Goal: Understand process/instructions: Learn how to perform a task or action

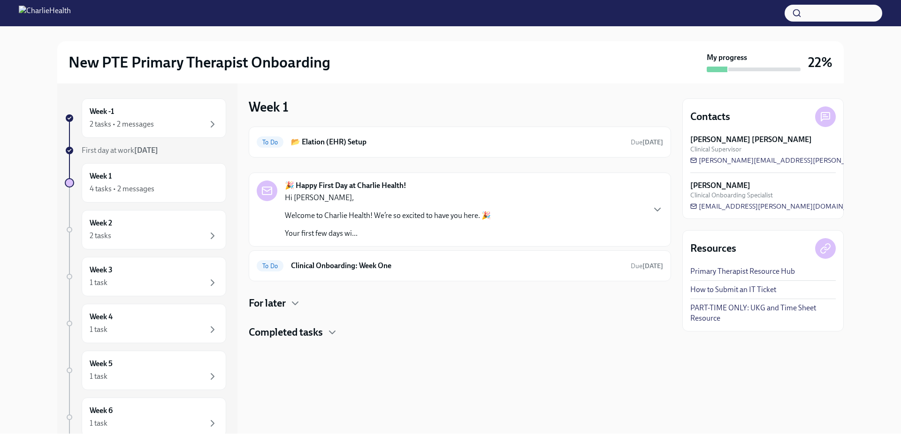
click at [653, 201] on div "🎉 Happy First Day at Charlie Health! Hi [PERSON_NAME], Welcome to Charlie Healt…" at bounding box center [460, 210] width 406 height 58
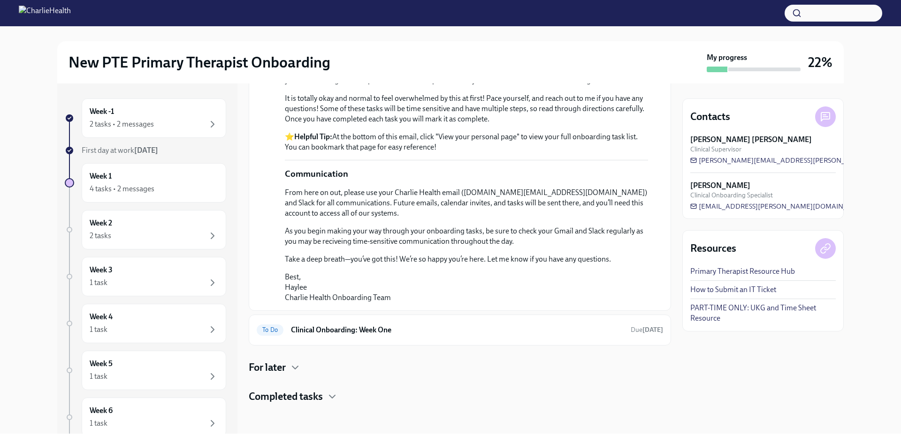
scroll to position [589, 0]
click at [353, 326] on h6 "Clinical Onboarding: Week One" at bounding box center [457, 330] width 332 height 10
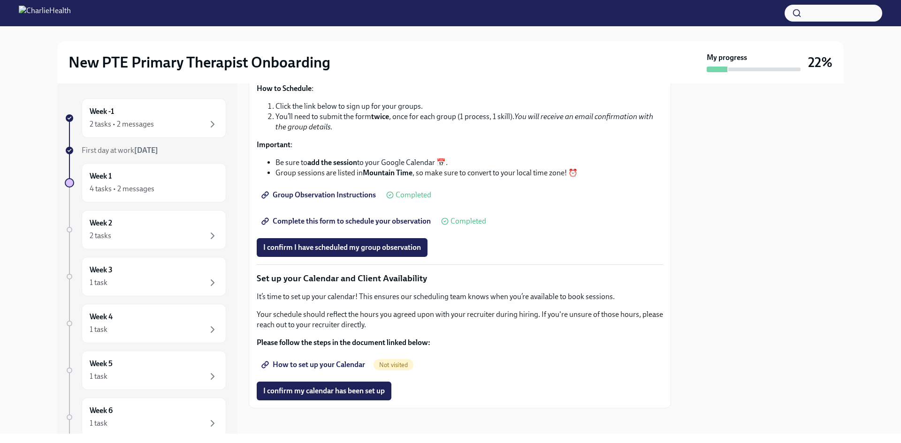
scroll to position [1126, 0]
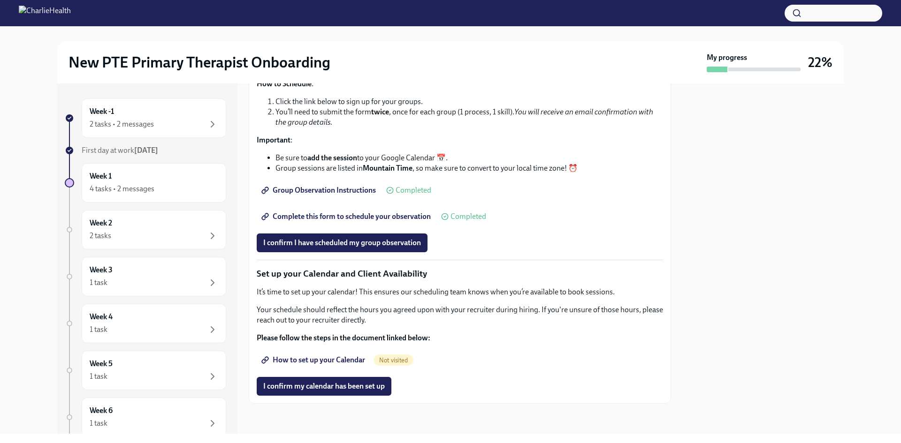
click at [336, 221] on span "Complete this form to schedule your observation" at bounding box center [347, 216] width 168 height 9
click at [132, 231] on div "2 tasks" at bounding box center [154, 235] width 129 height 11
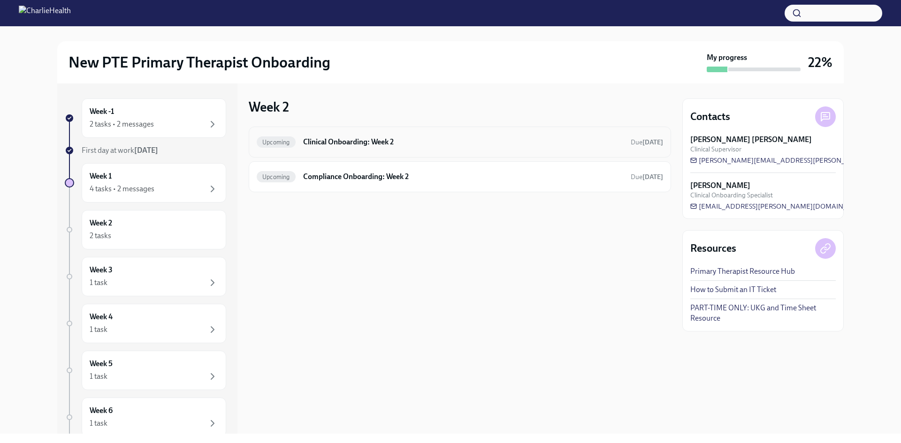
click at [369, 146] on h6 "Clinical Onboarding: Week 2" at bounding box center [463, 142] width 320 height 10
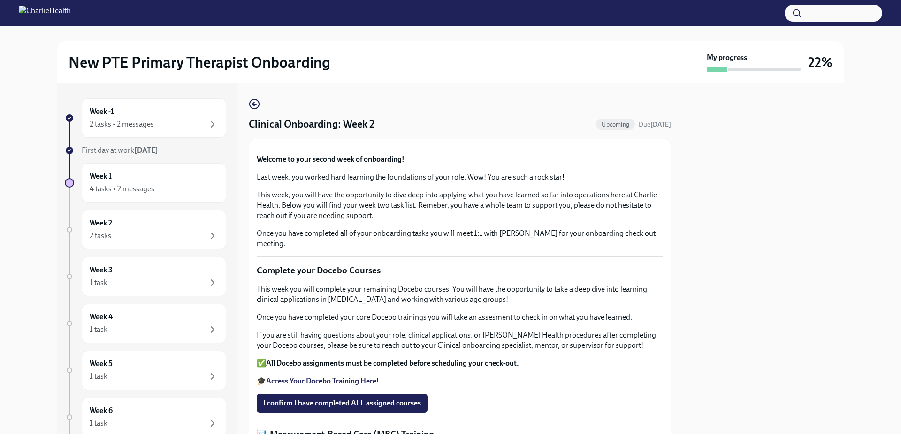
click at [243, 103] on div "Week -1 2 tasks • 2 messages First day at work [DATE] Week 1 4 tasks • 2 messag…" at bounding box center [450, 259] width 786 height 351
click at [260, 101] on icon "button" at bounding box center [254, 104] width 11 height 11
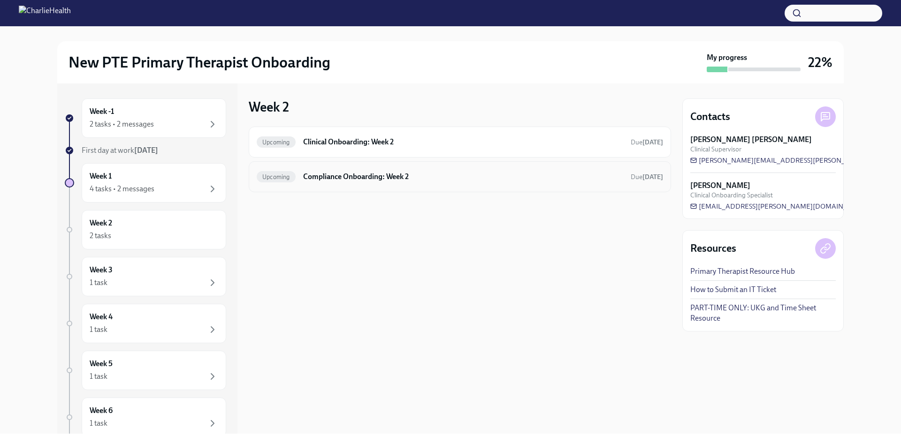
click at [350, 179] on h6 "Compliance Onboarding: Week 2" at bounding box center [463, 177] width 320 height 10
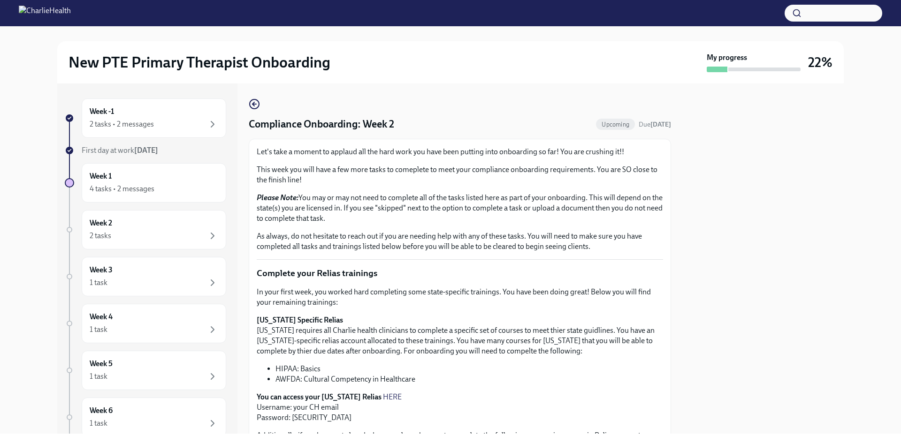
click at [263, 106] on div "Compliance Onboarding: Week 2 Upcoming Due [DATE] Let's take a moment to applau…" at bounding box center [460, 444] width 422 height 690
click at [258, 106] on icon "button" at bounding box center [254, 104] width 11 height 11
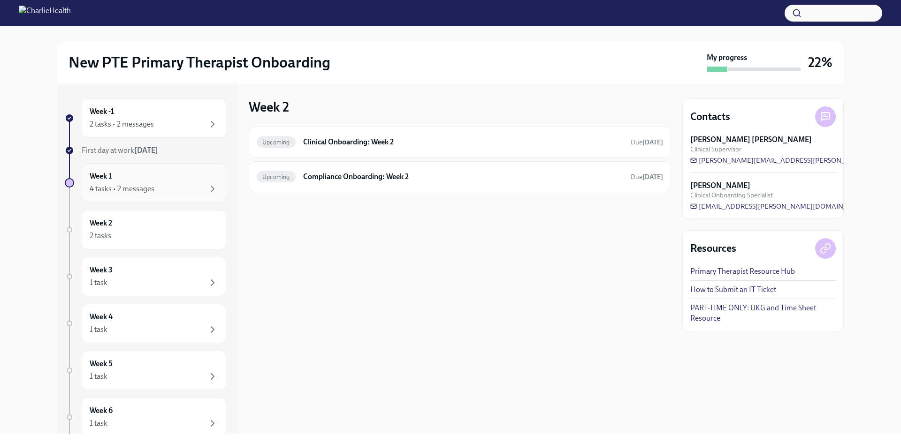
click at [192, 190] on div "4 tasks • 2 messages" at bounding box center [154, 188] width 129 height 11
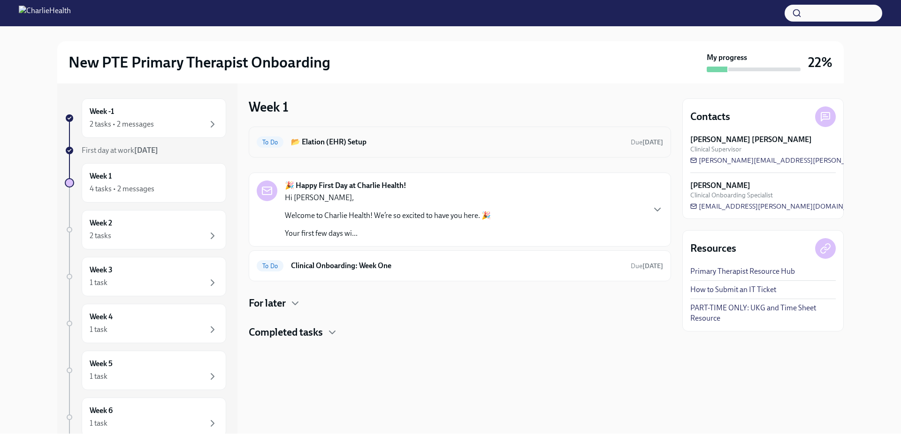
click at [364, 141] on h6 "📂 Elation (EHR) Setup" at bounding box center [457, 142] width 332 height 10
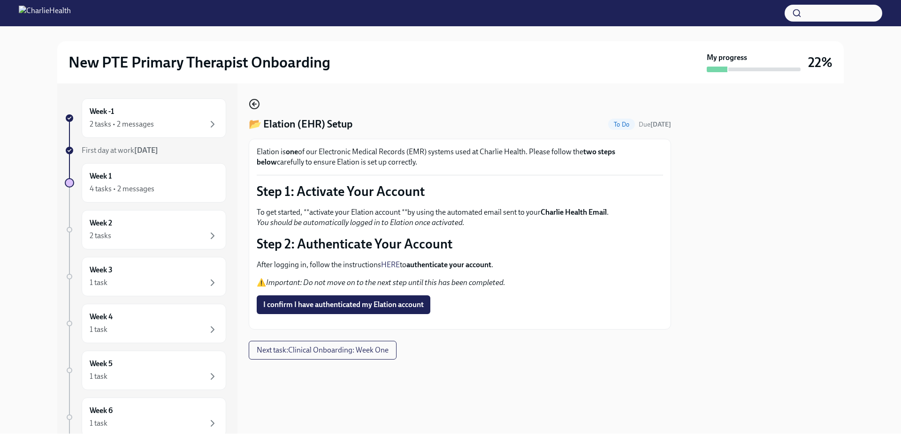
click at [258, 100] on icon "button" at bounding box center [254, 104] width 11 height 11
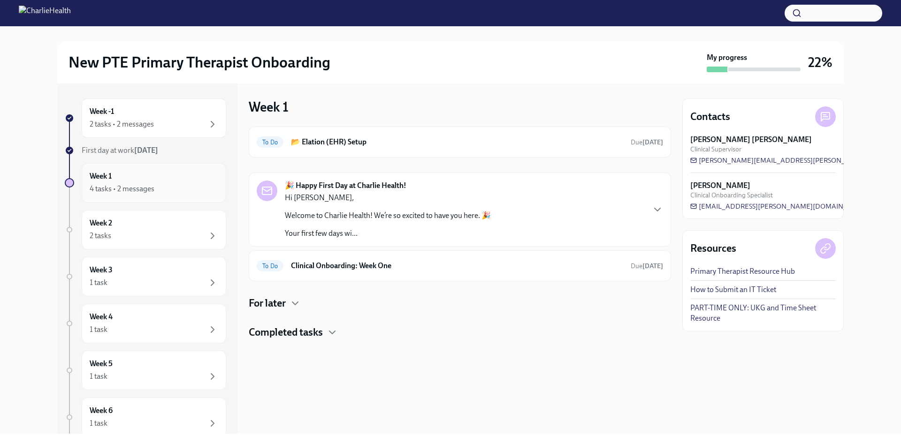
click at [147, 188] on div "4 tasks • 2 messages" at bounding box center [122, 189] width 65 height 10
click at [166, 191] on div "4 tasks • 2 messages" at bounding box center [154, 188] width 129 height 11
click at [359, 197] on p "Hi [PERSON_NAME]," at bounding box center [388, 198] width 206 height 10
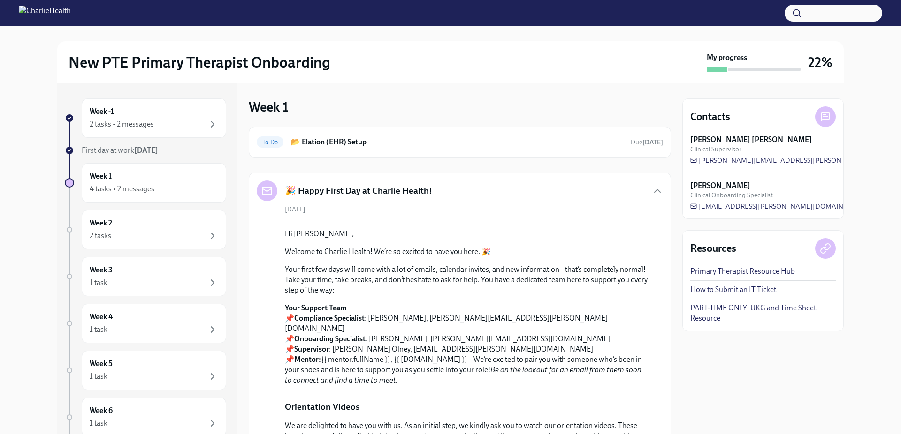
click at [392, 51] on div "New PTE Primary Therapist Onboarding My progress 22%" at bounding box center [450, 62] width 786 height 42
click at [366, 51] on div "New PTE Primary Therapist Onboarding My progress 22%" at bounding box center [450, 62] width 786 height 42
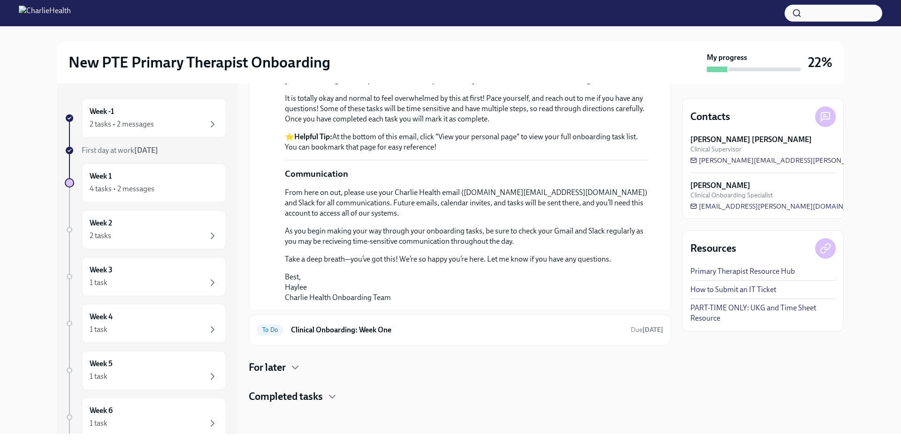
scroll to position [589, 0]
click at [346, 330] on h6 "Clinical Onboarding: Week One" at bounding box center [457, 330] width 332 height 10
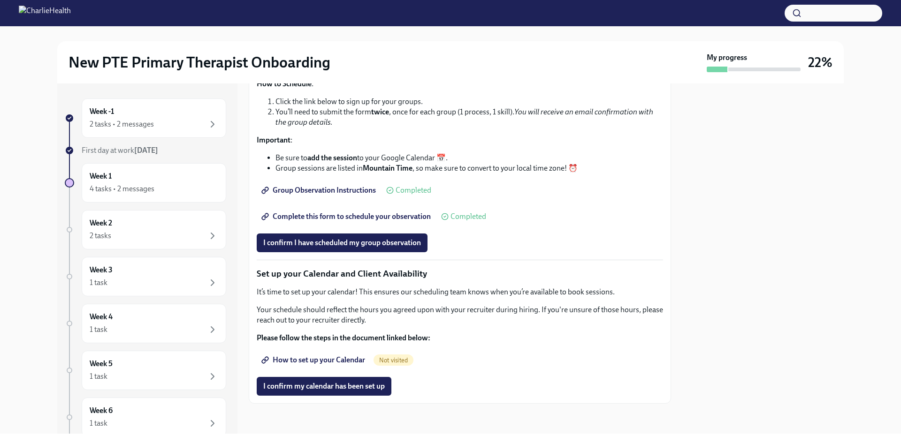
scroll to position [1173, 0]
